Goal: Transaction & Acquisition: Purchase product/service

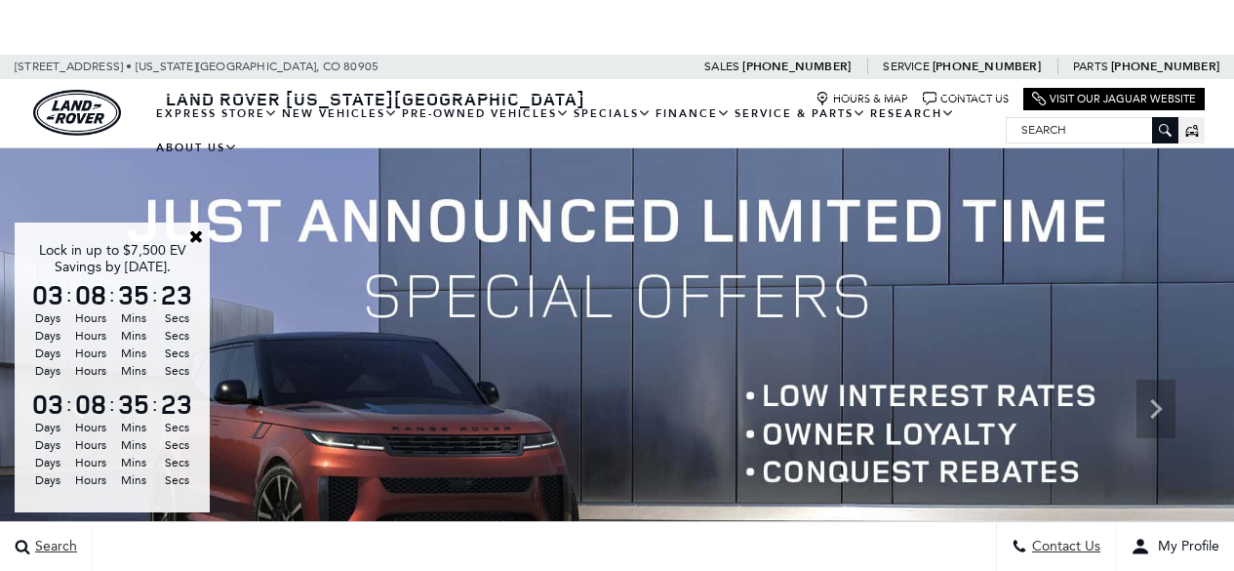
click at [429, 52] on div "Lock in up to $7,500 EV Savings by [DATE]. : : : Days Hours Mins Secs Days Hour…" at bounding box center [617, 27] width 1234 height 55
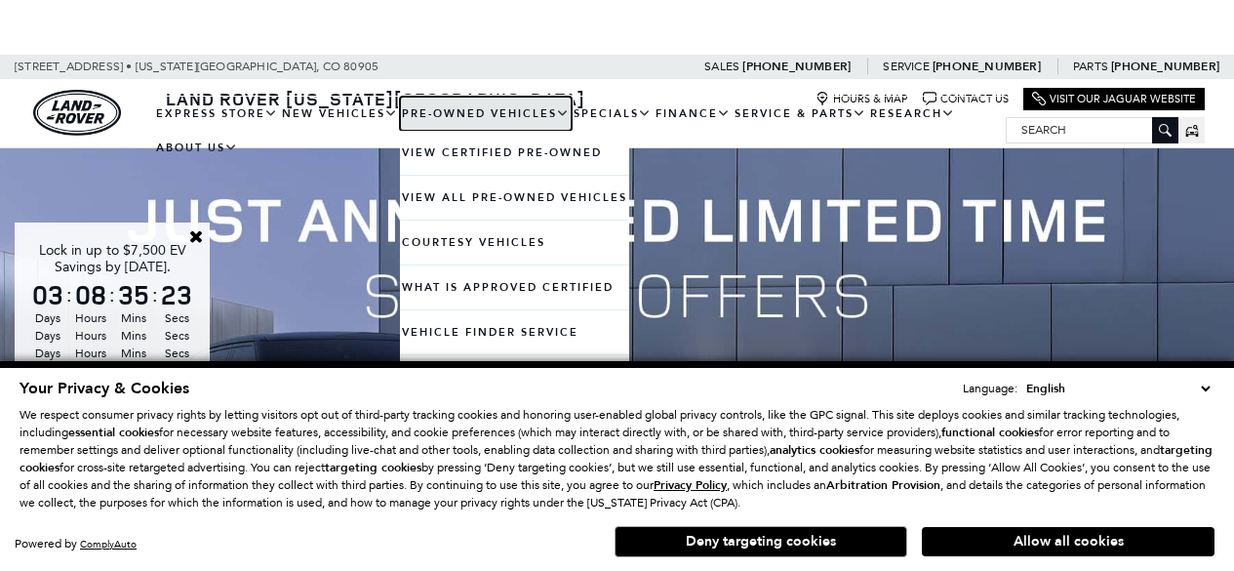
click at [438, 116] on link "Pre-Owned Vehicles" at bounding box center [486, 114] width 172 height 34
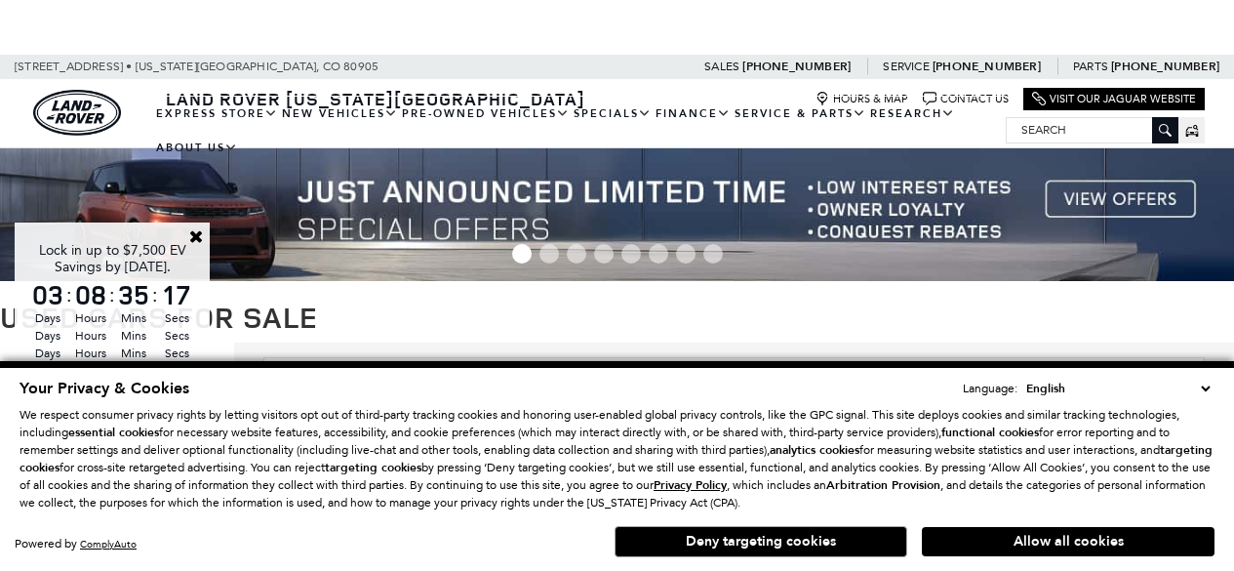
click at [1031, 547] on button "Allow all cookies" at bounding box center [1068, 541] width 293 height 29
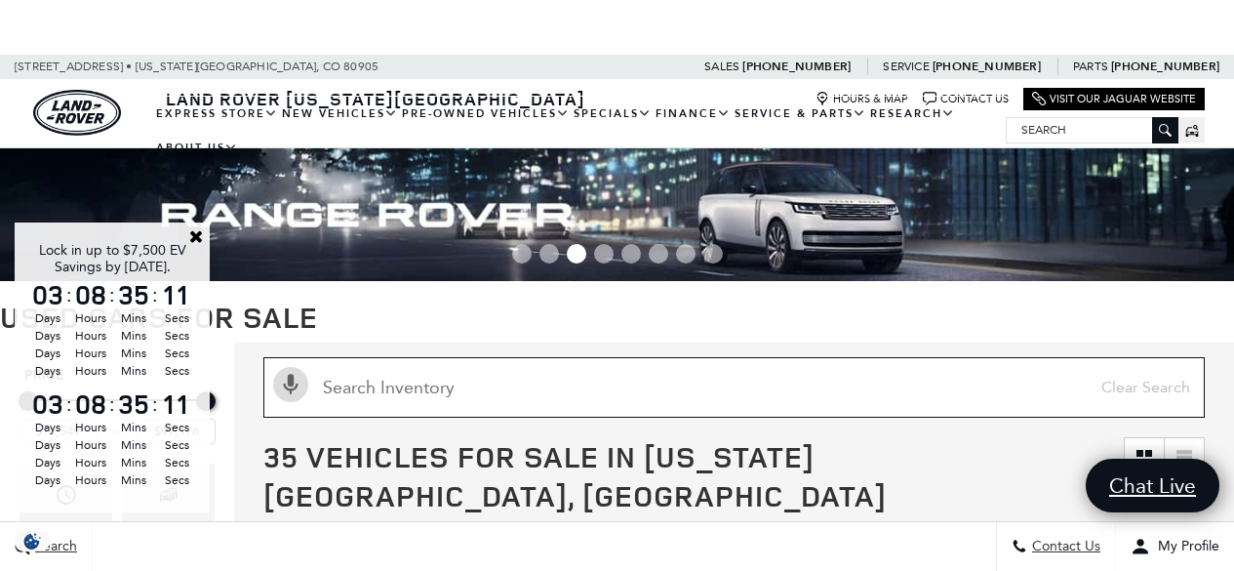
click at [490, 375] on input "text" at bounding box center [734, 387] width 942 height 61
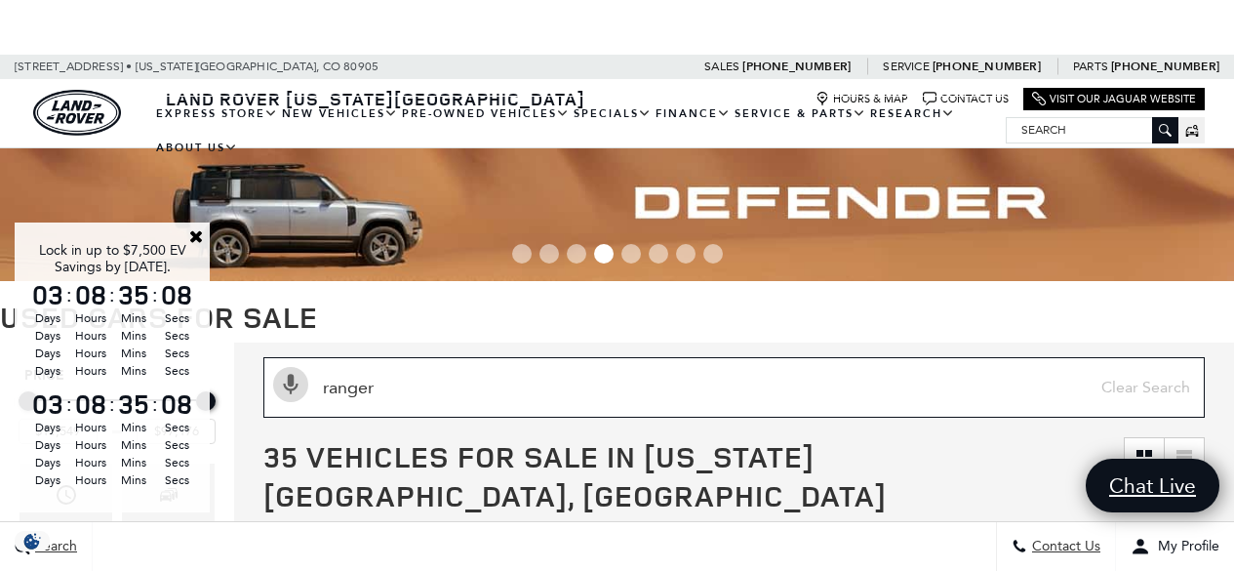
type input "rangero"
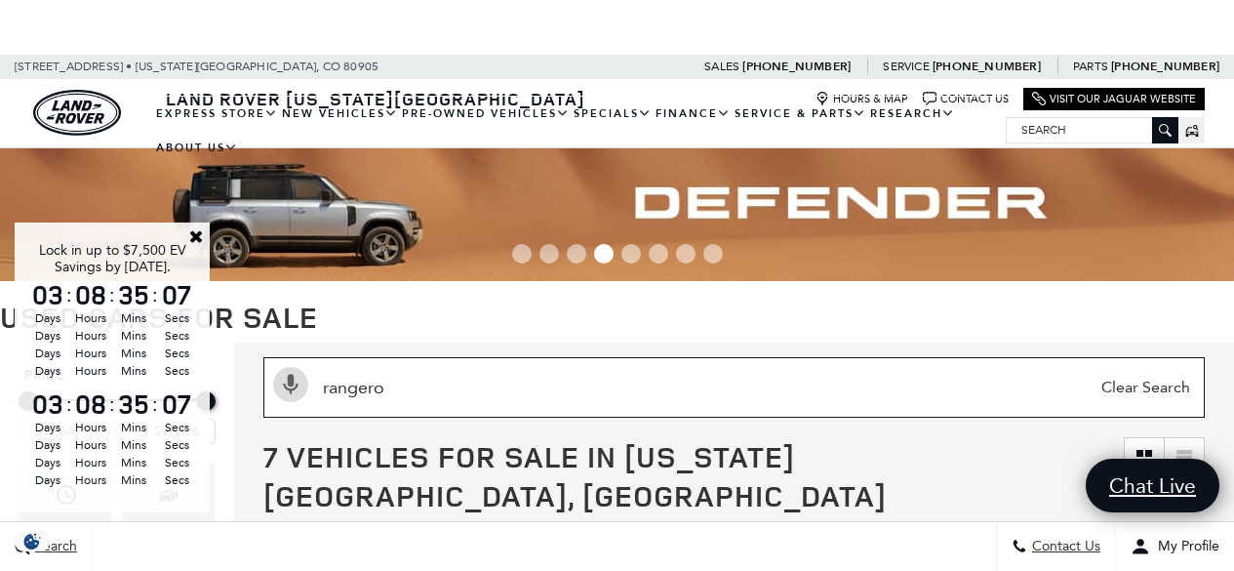
type input "$17,684"
type input "rangerover"
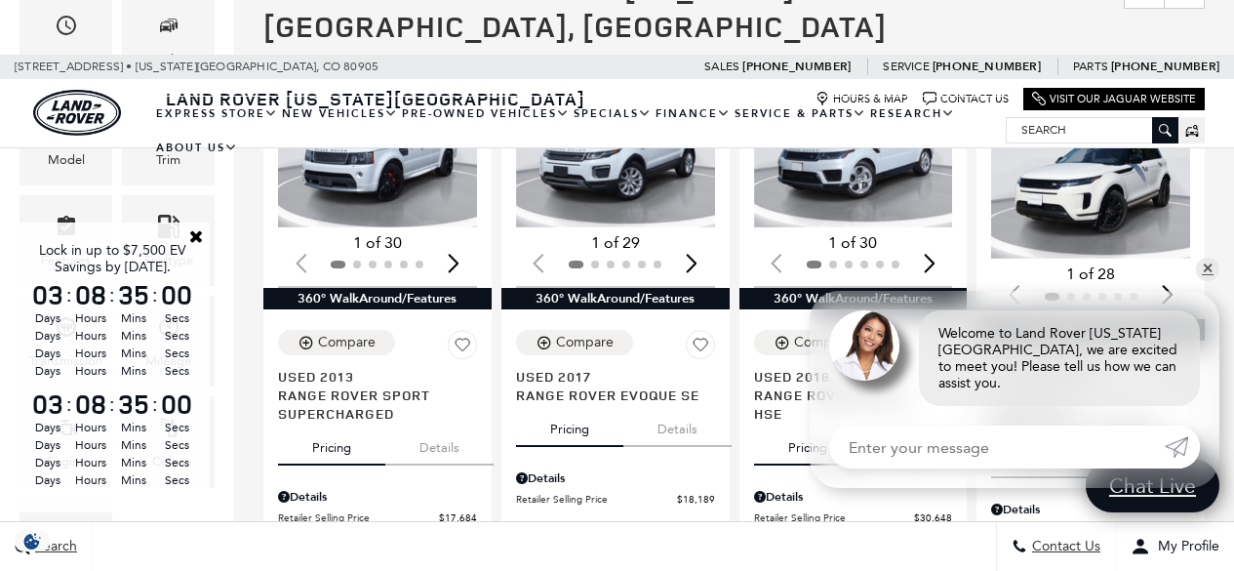
scroll to position [505, 0]
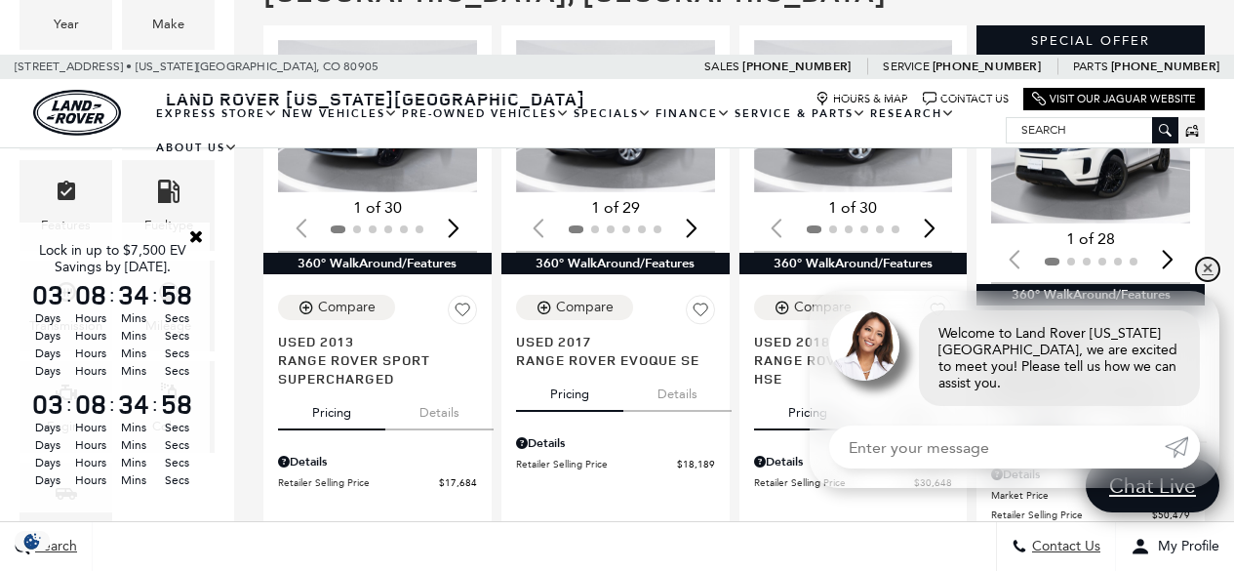
click at [1206, 281] on link "✕" at bounding box center [1207, 269] width 23 height 23
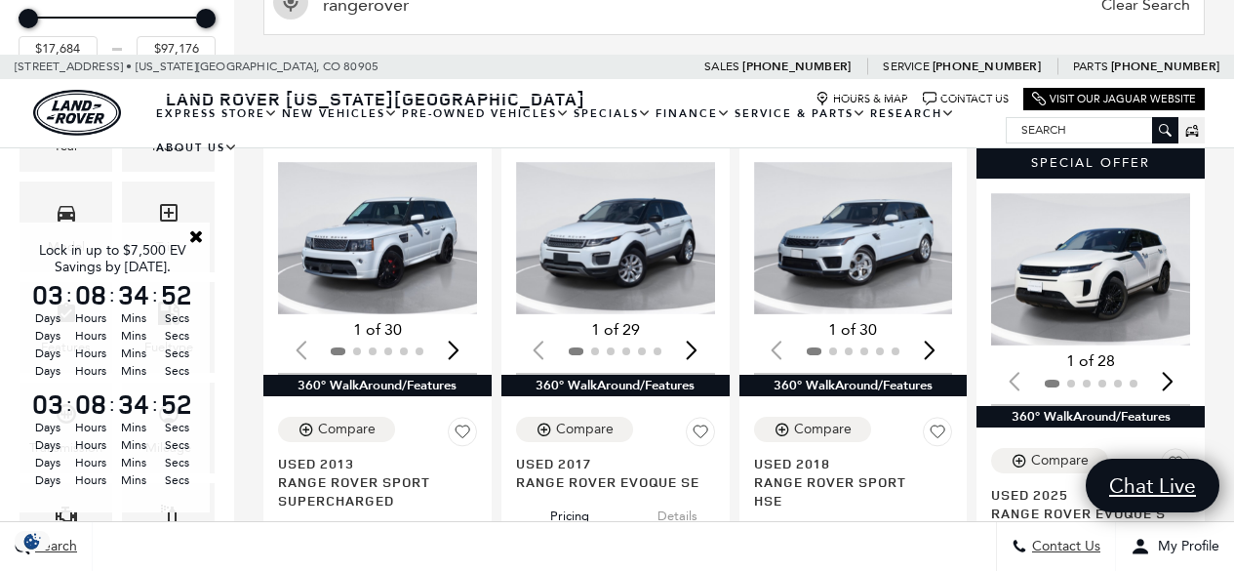
scroll to position [377, 0]
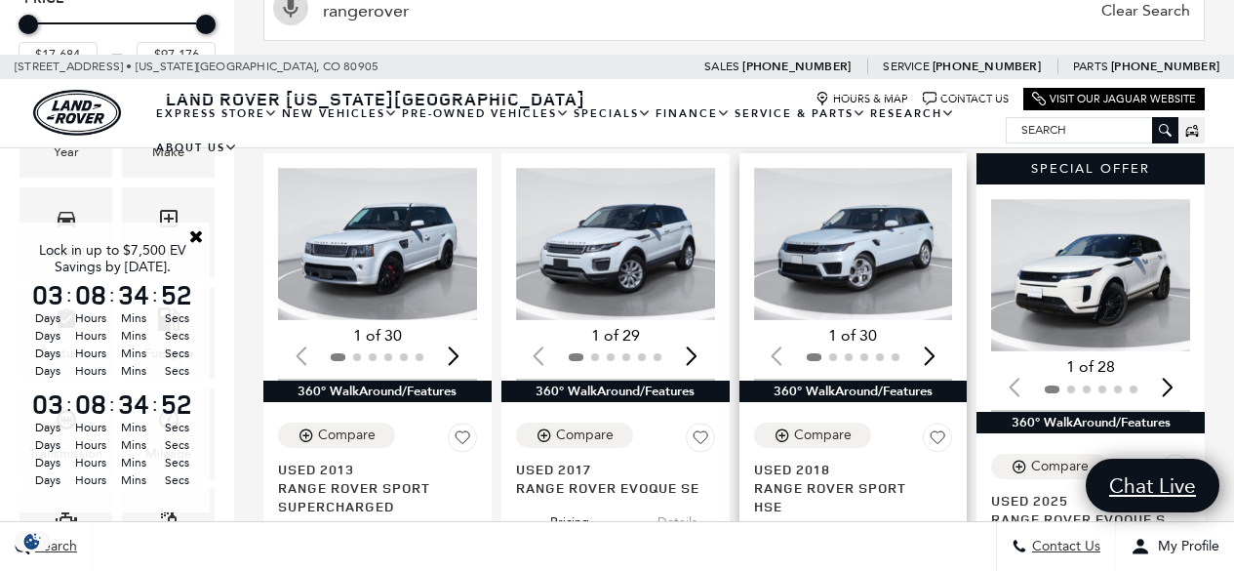
click at [883, 212] on img "1 / 2" at bounding box center [855, 244] width 203 height 152
